Goal: Communication & Community: Answer question/provide support

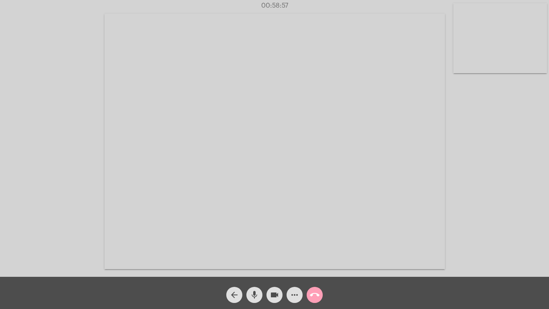
click at [314, 294] on mat-icon "call_end" at bounding box center [315, 295] width 10 height 10
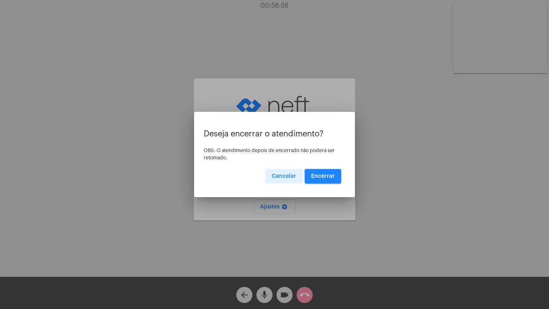
click at [325, 176] on span "Encerrar" at bounding box center [323, 176] width 24 height 6
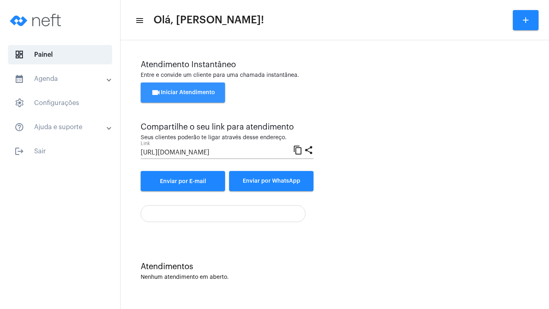
click at [179, 90] on span "videocam Iniciar Atendimento" at bounding box center [183, 93] width 64 height 6
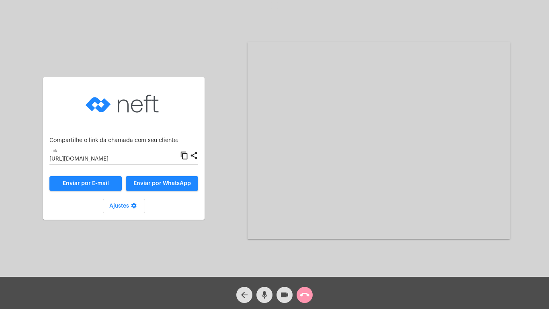
click at [184, 155] on mat-icon "content_copy" at bounding box center [184, 156] width 8 height 10
click at [303, 293] on mat-icon "call_end" at bounding box center [305, 295] width 10 height 10
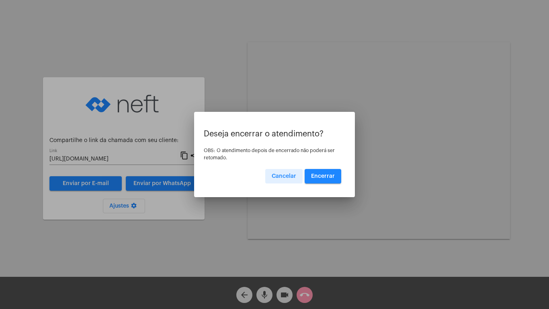
click at [319, 174] on span "Encerrar" at bounding box center [323, 176] width 24 height 6
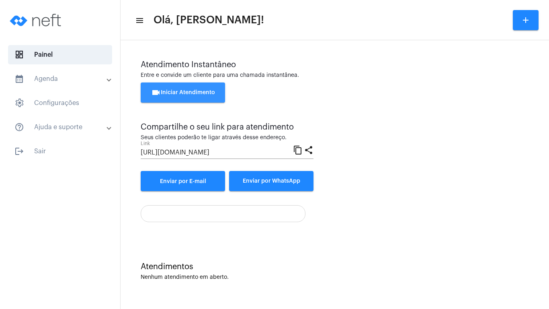
click at [173, 90] on span "videocam Iniciar Atendimento" at bounding box center [183, 93] width 64 height 6
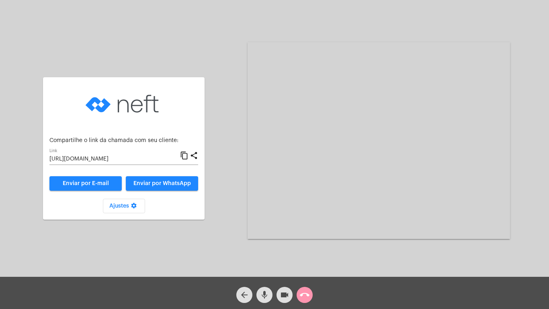
click at [184, 155] on mat-icon "content_copy" at bounding box center [184, 156] width 8 height 10
